Goal: Find specific page/section: Find specific page/section

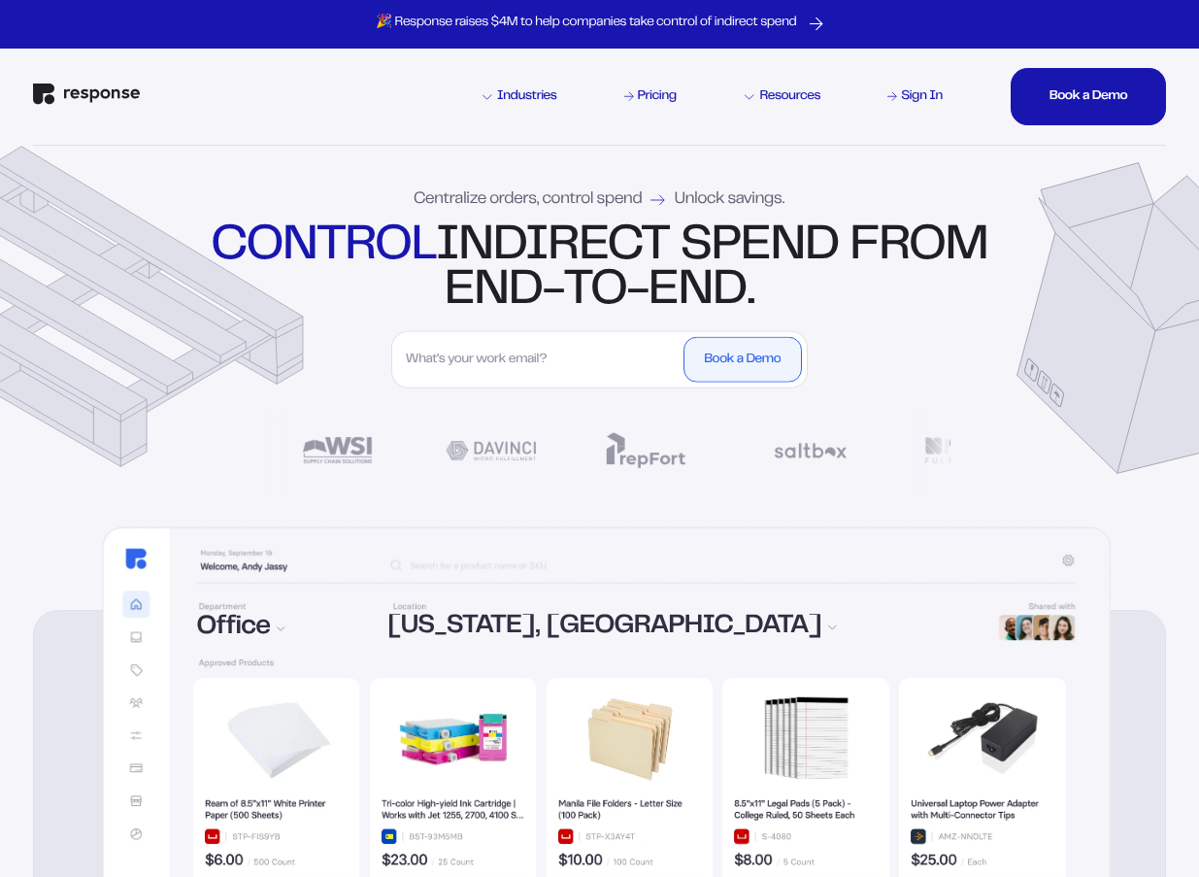
click at [899, 111] on div "Industries Pricing Resources Sign In Book a Demo Book a Demo Book a Demo Book a…" at bounding box center [599, 97] width 1132 height 97
click at [913, 99] on div "Sign In" at bounding box center [922, 97] width 42 height 14
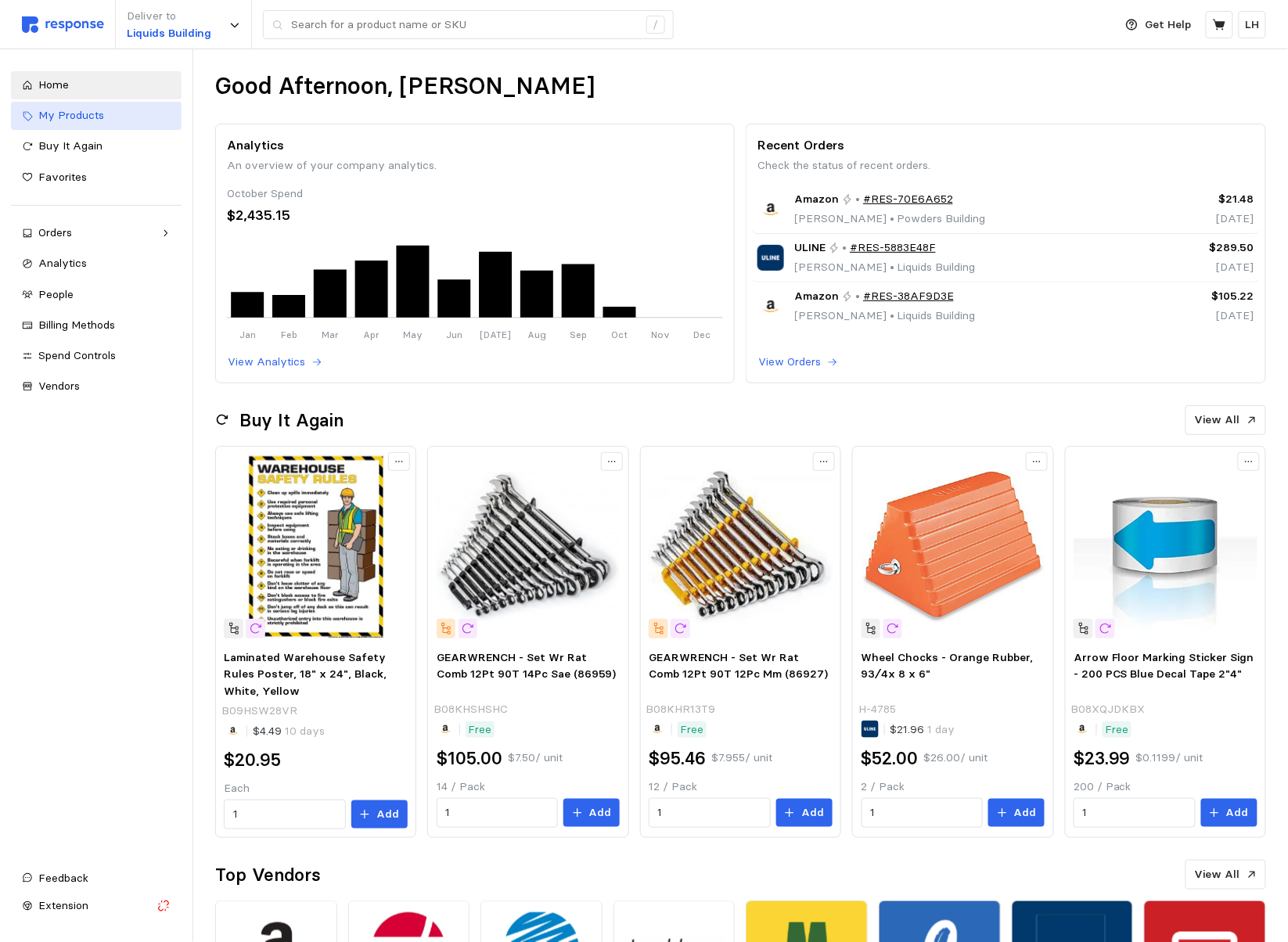
click at [73, 118] on span "My Products" at bounding box center [72, 114] width 66 height 14
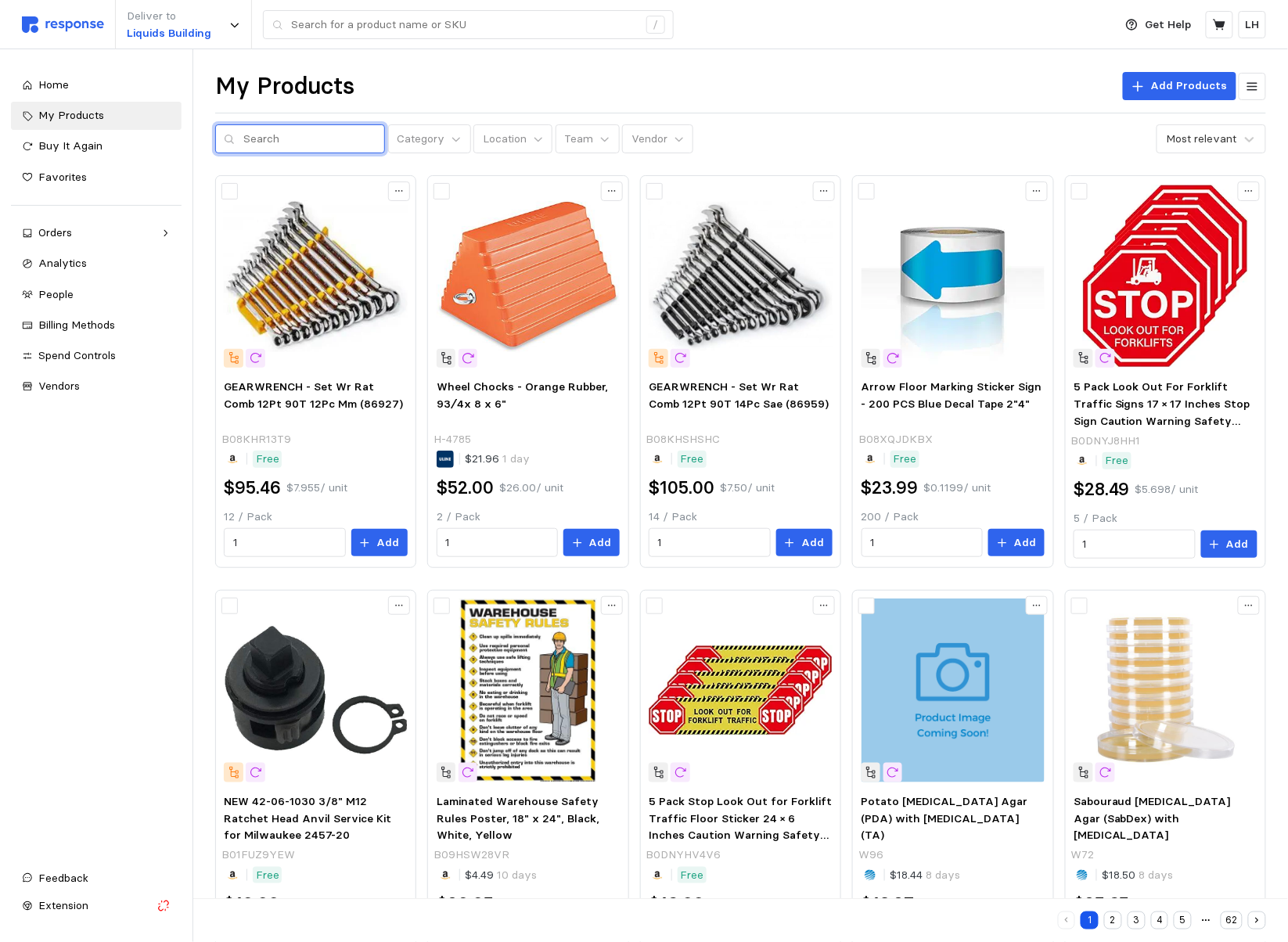
click at [257, 135] on input "text" at bounding box center [310, 139] width 133 height 28
type input "vacuum"
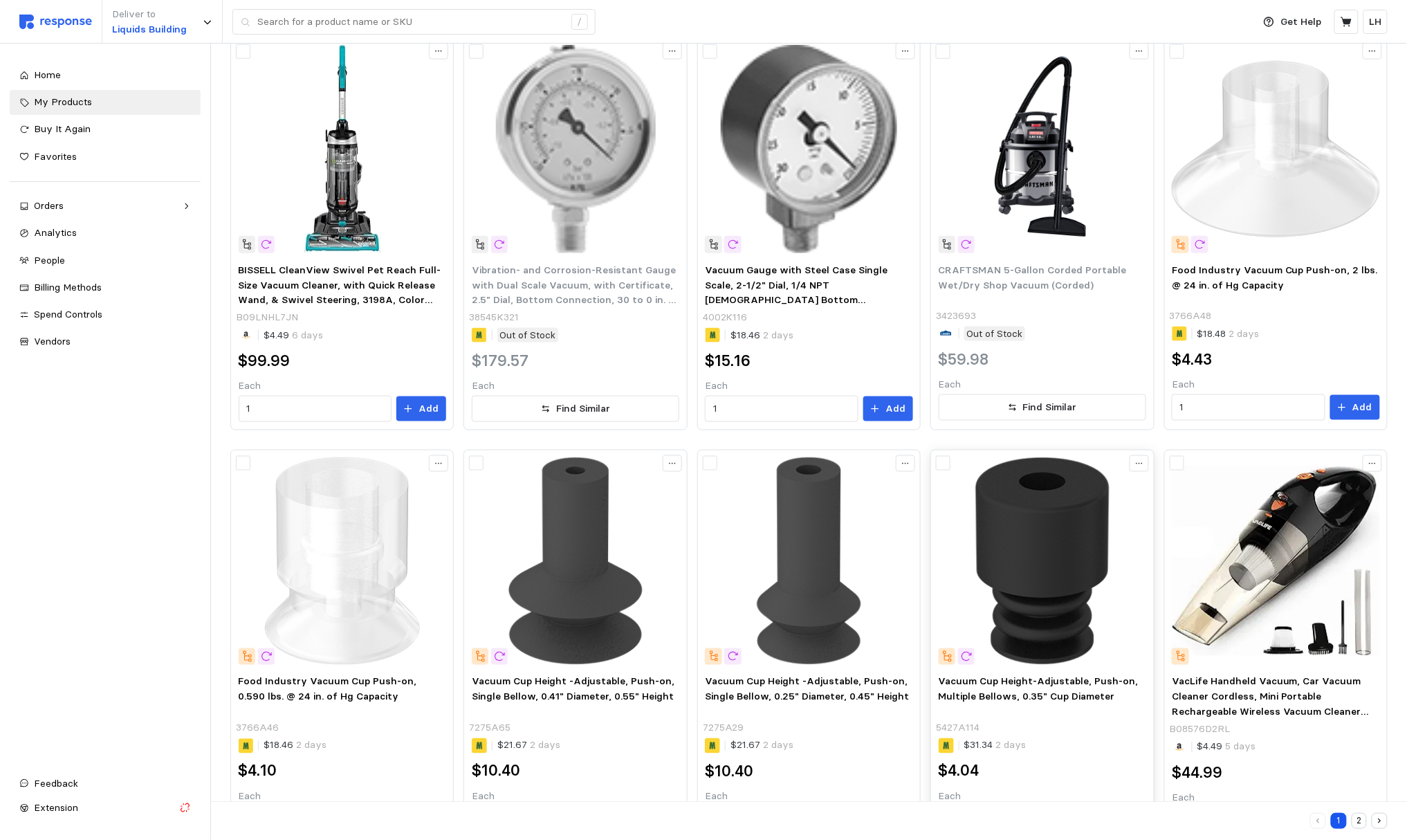
scroll to position [592, 0]
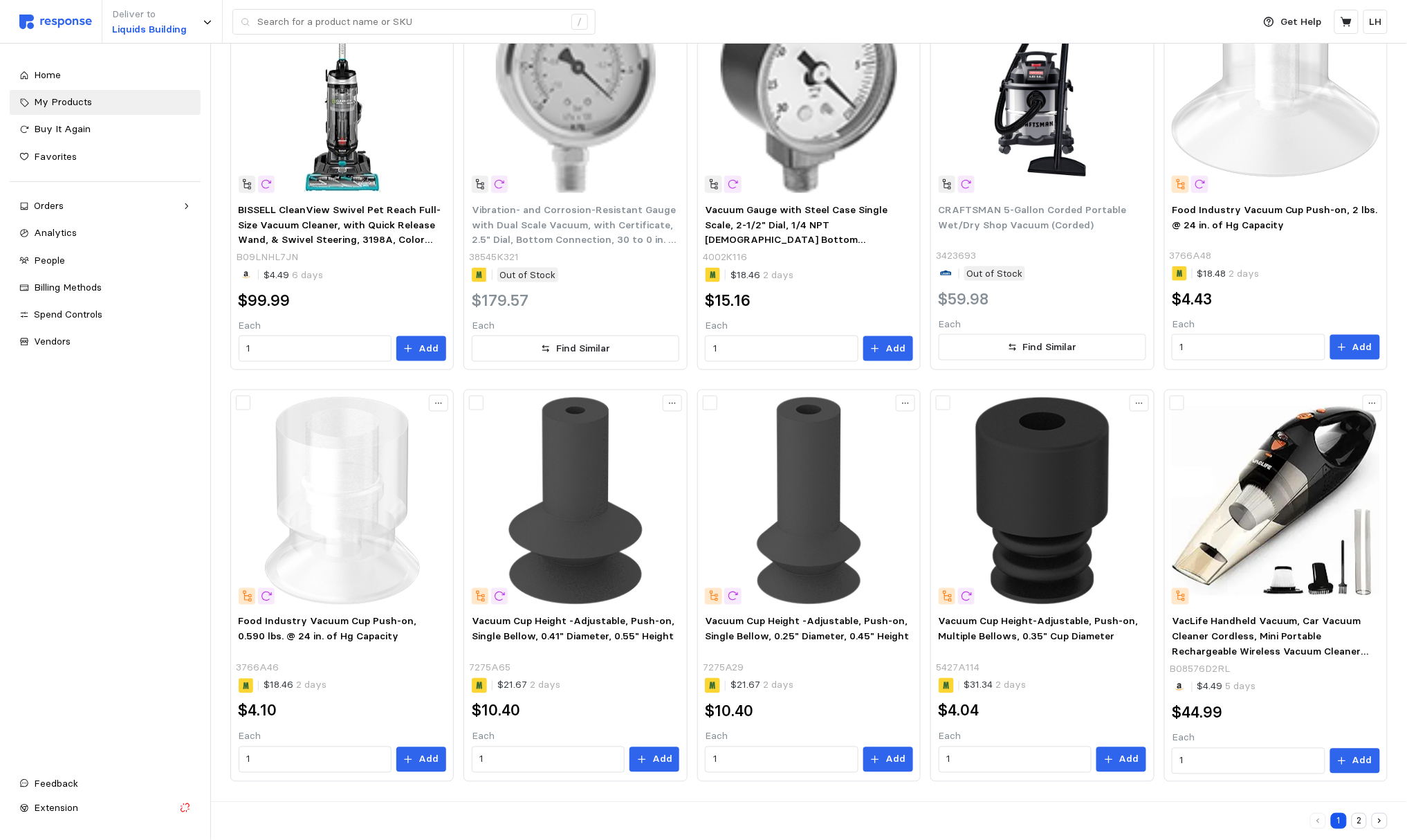
click at [1152, 819] on button "2" at bounding box center [1359, 821] width 16 height 16
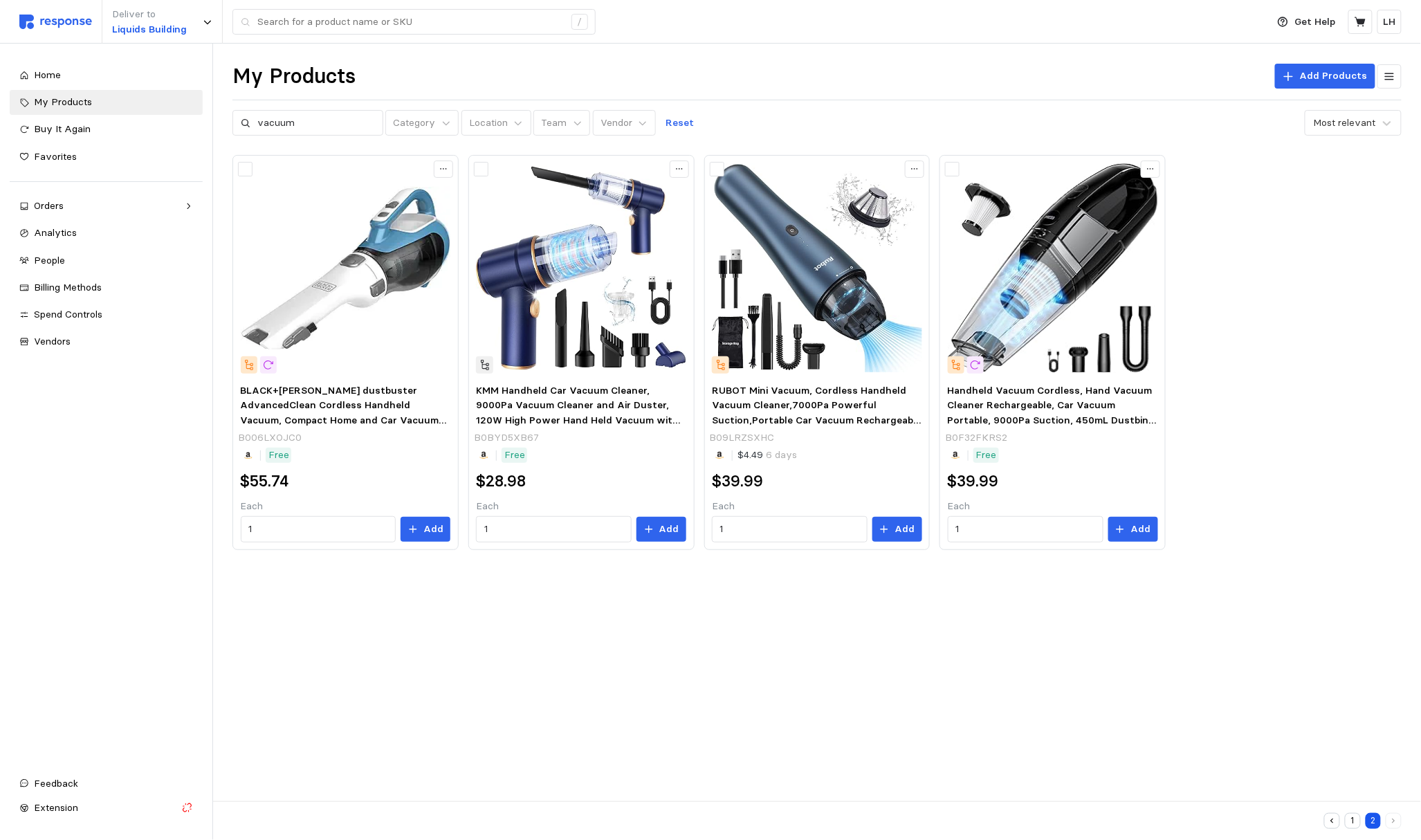
click at [1075, 695] on main "My Products Add Products vacuum Category Location Team Vendor Reset Most releva…" at bounding box center [710, 420] width 1421 height 840
click at [959, 643] on main "My Products Add Products vacuum Category Location Team Vendor Reset Most releva…" at bounding box center [710, 420] width 1421 height 840
click at [1152, 297] on div "BLACK+DECKER dustbuster AdvancedClean Cordless Handheld Vacuum, Compact Home an…" at bounding box center [817, 352] width 1169 height 395
click at [51, 73] on span "Home" at bounding box center [48, 74] width 27 height 12
